Goal: Browse casually

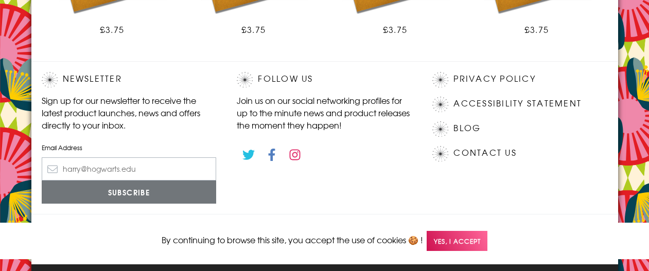
scroll to position [867, 0]
